Goal: Task Accomplishment & Management: Manage account settings

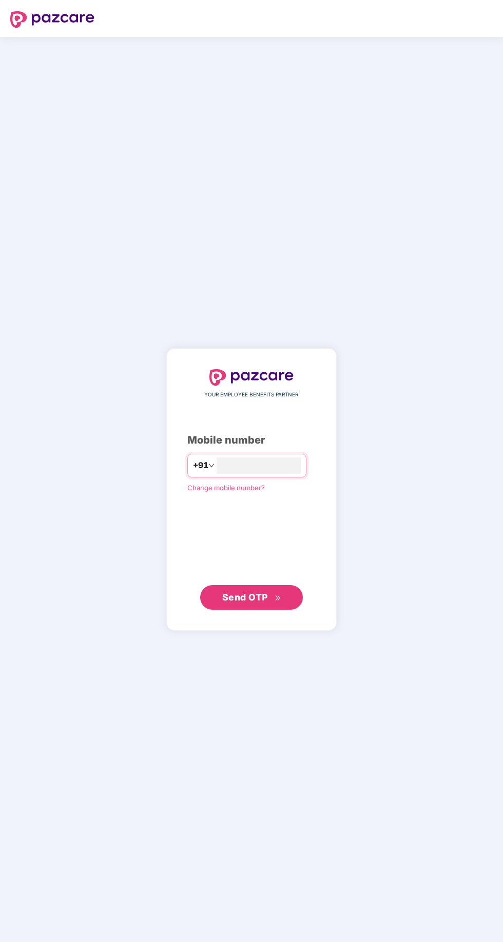
click at [256, 474] on input "number" at bounding box center [258, 465] width 84 height 16
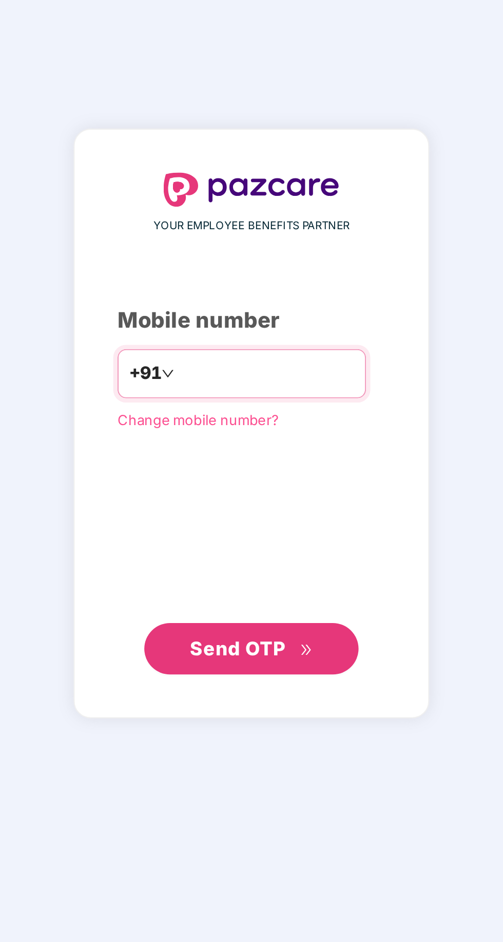
type input "**********"
click at [264, 603] on span "Send OTP" at bounding box center [245, 597] width 46 height 11
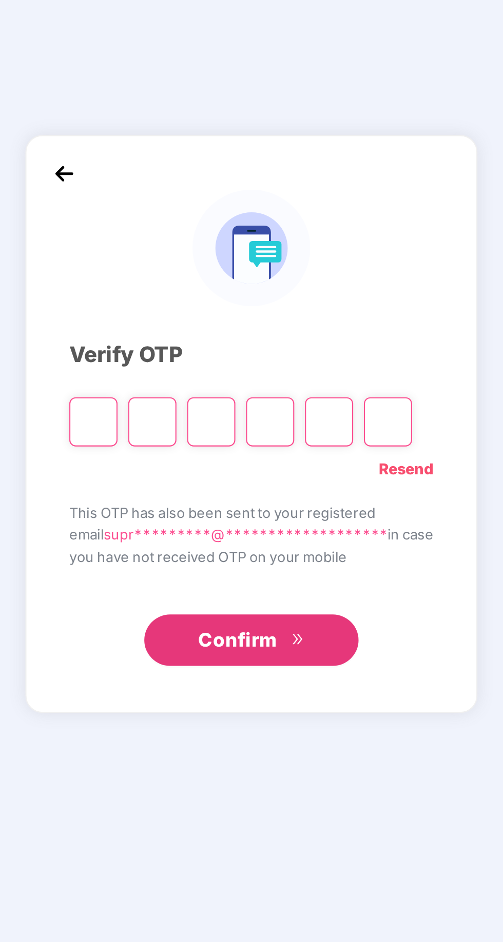
scroll to position [3, 0]
type input "*"
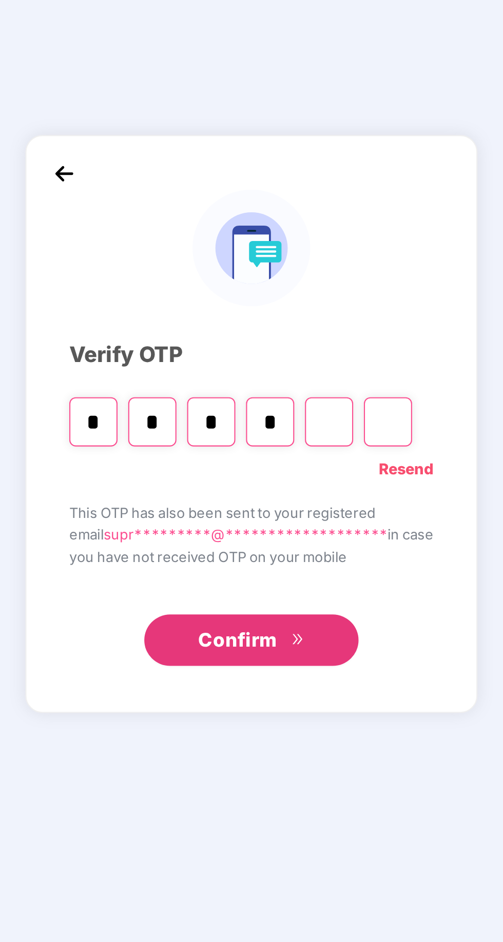
type input "*"
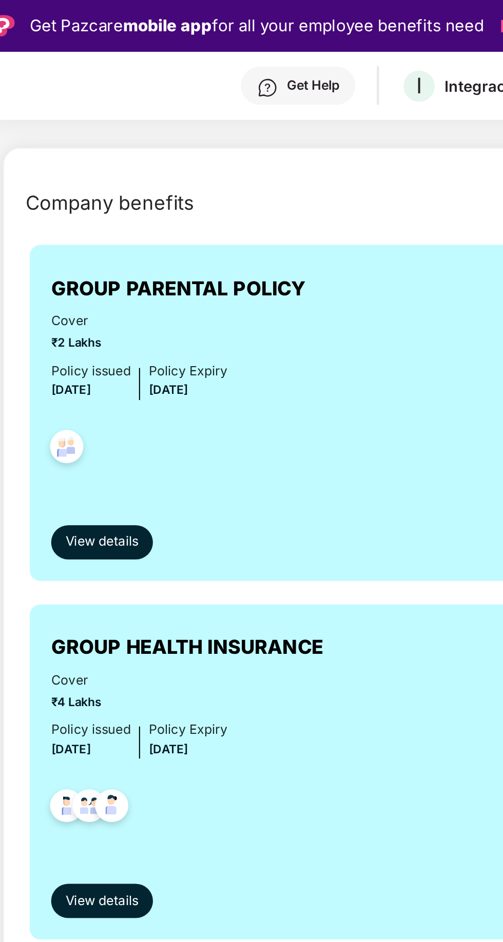
scroll to position [439, 0]
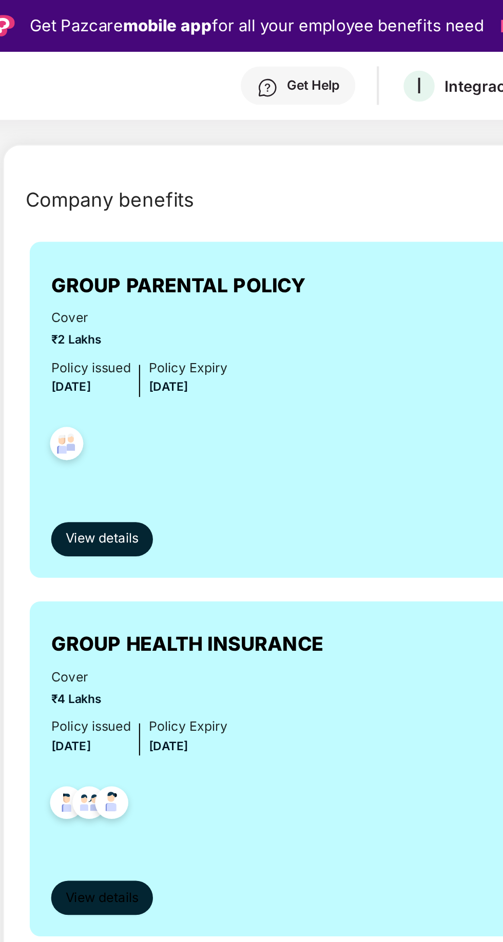
click at [154, 431] on span "View details" at bounding box center [151, 431] width 35 height 10
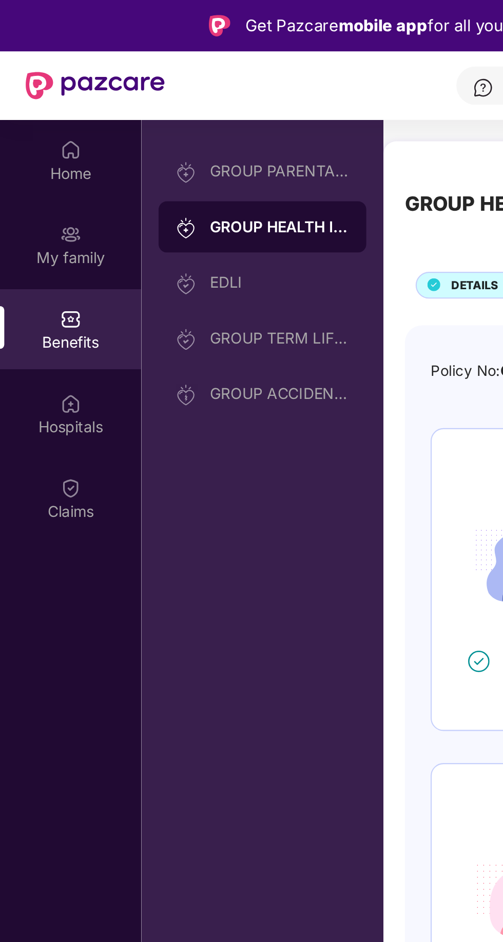
click at [43, 75] on div "Home" at bounding box center [34, 76] width 68 height 38
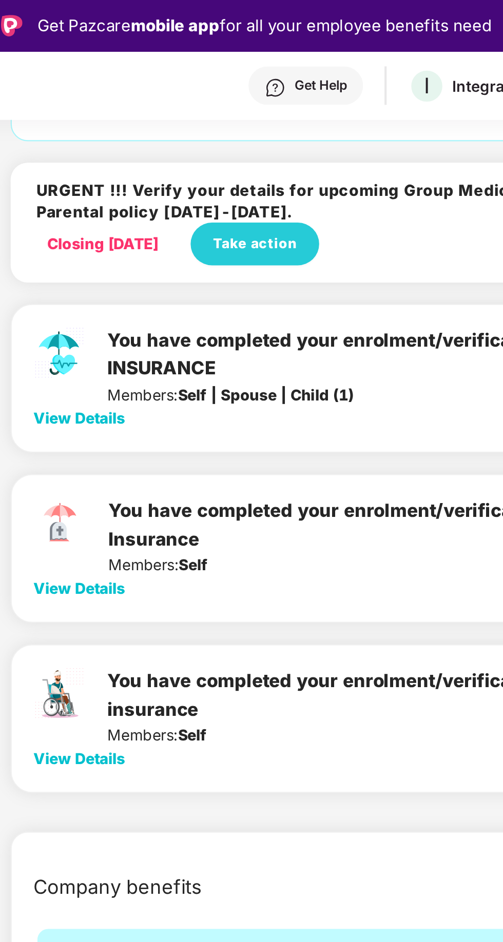
scroll to position [111, 0]
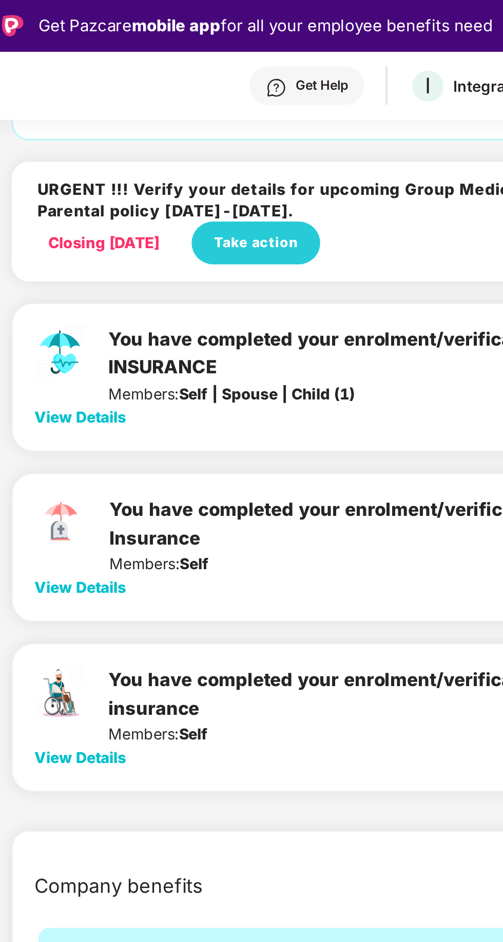
click at [146, 203] on span "View Details" at bounding box center [137, 199] width 44 height 9
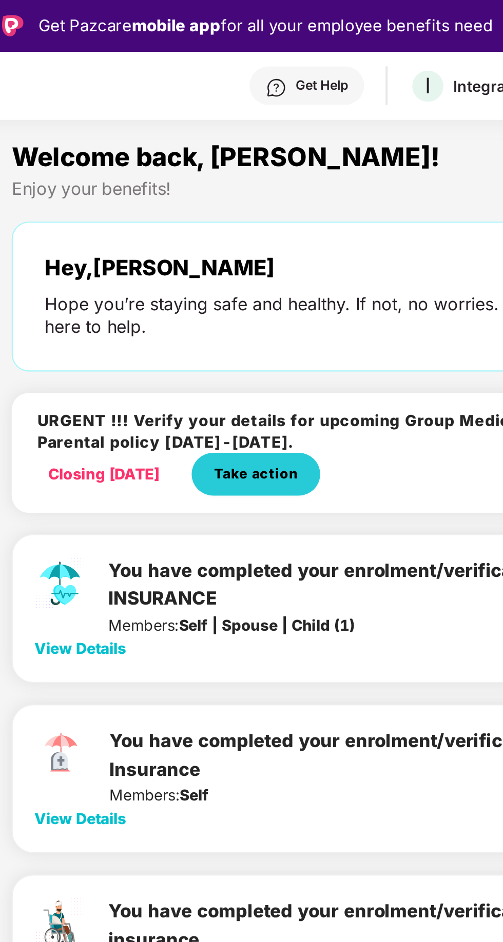
click at [232, 225] on span "Take action" at bounding box center [222, 227] width 41 height 10
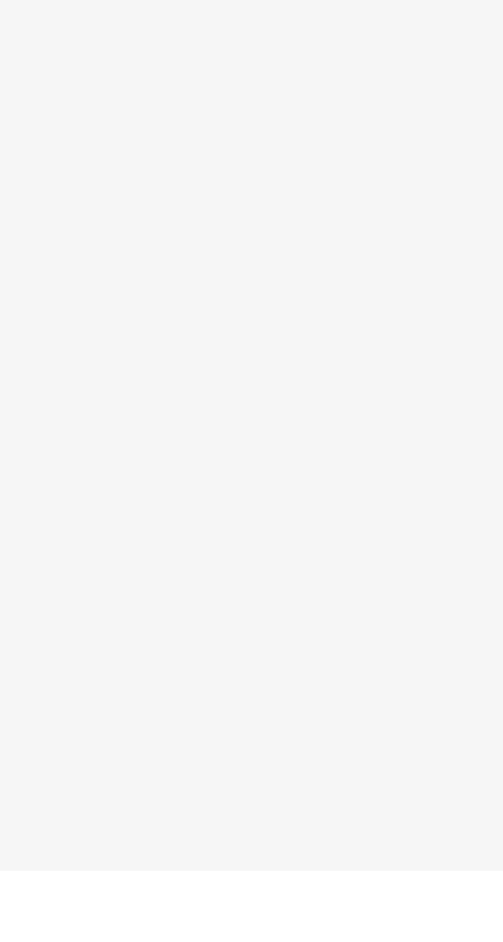
scroll to position [24, 0]
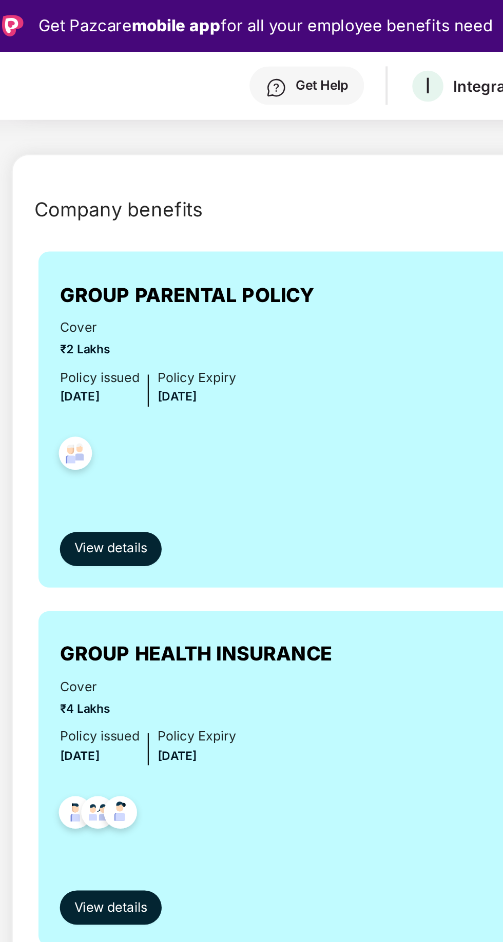
scroll to position [437, 0]
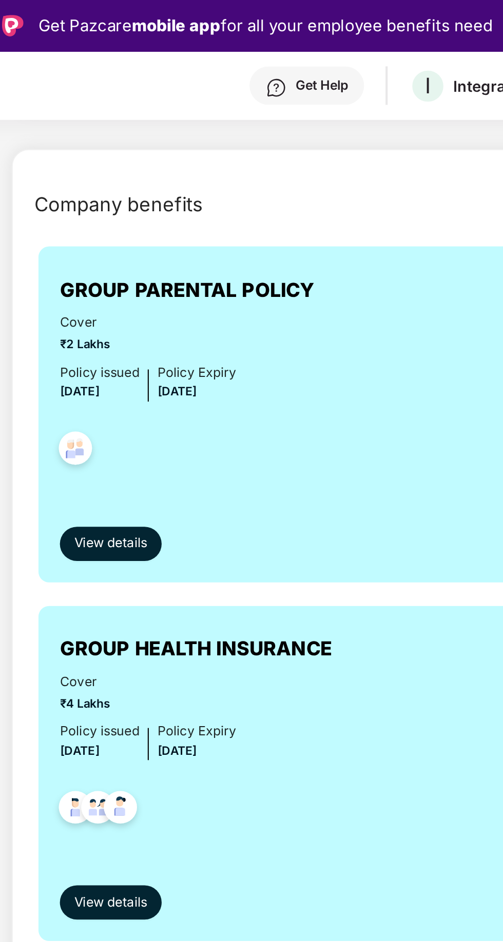
click at [179, 243] on div "View details" at bounding box center [287, 251] width 319 height 34
click at [155, 255] on span "View details" at bounding box center [151, 260] width 35 height 10
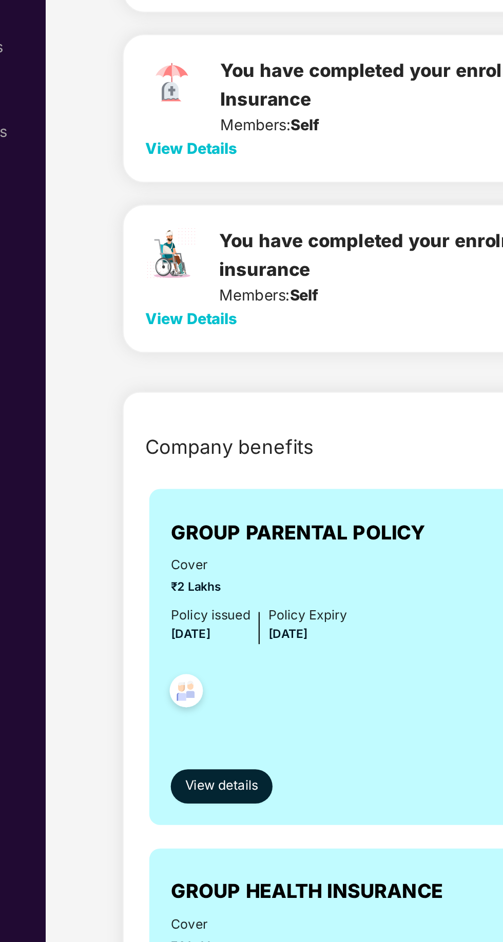
scroll to position [181, 0]
